Goal: Use online tool/utility: Utilize a website feature to perform a specific function

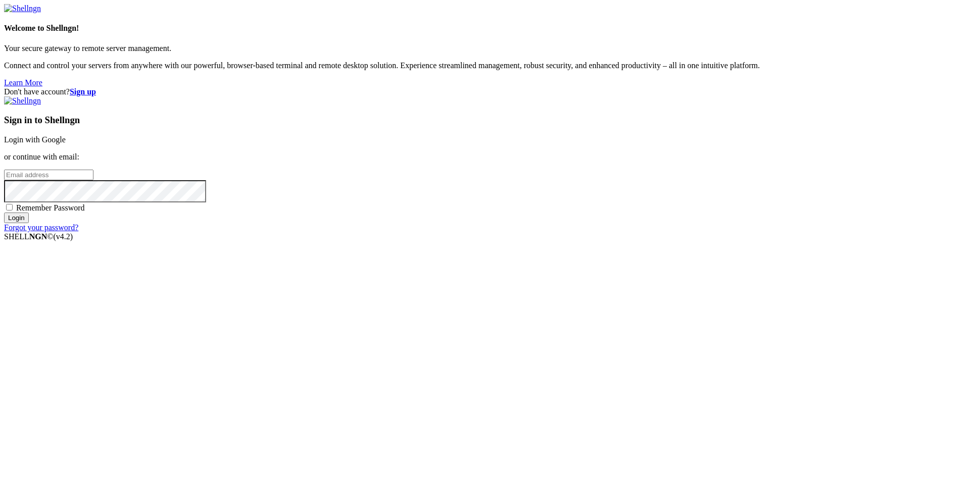
type input "[PERSON_NAME][EMAIL_ADDRESS][DOMAIN_NAME]"
click at [29, 223] on input "Login" at bounding box center [16, 218] width 25 height 11
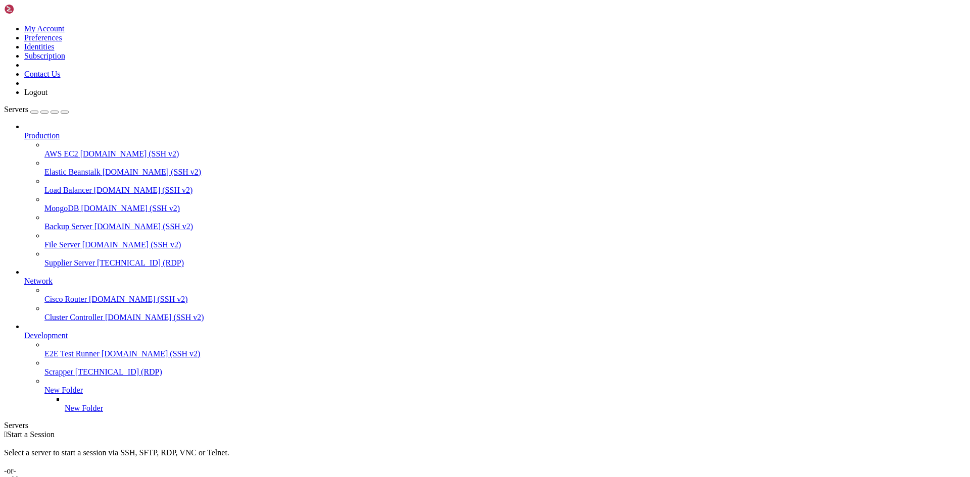
click at [97, 259] on span "[TECHNICAL_ID] (RDP)" at bounding box center [140, 263] width 87 height 9
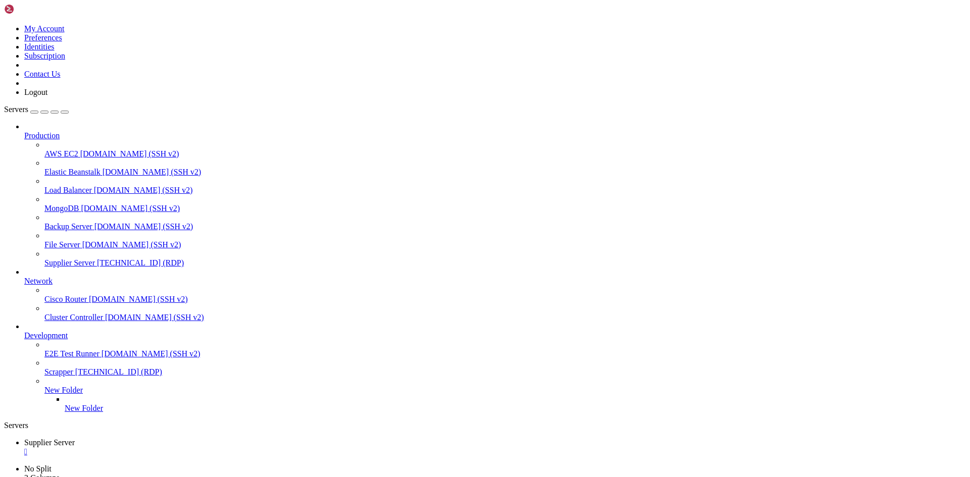
drag, startPoint x: 286, startPoint y: 700, endPoint x: 227, endPoint y: 698, distance: 59.1
